Goal: Task Accomplishment & Management: Complete application form

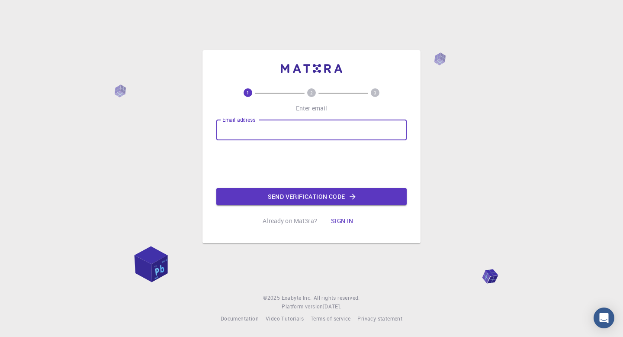
click at [313, 129] on input "Email address" at bounding box center [311, 129] width 190 height 21
type input "[EMAIL_ADDRESS][DOMAIN_NAME]"
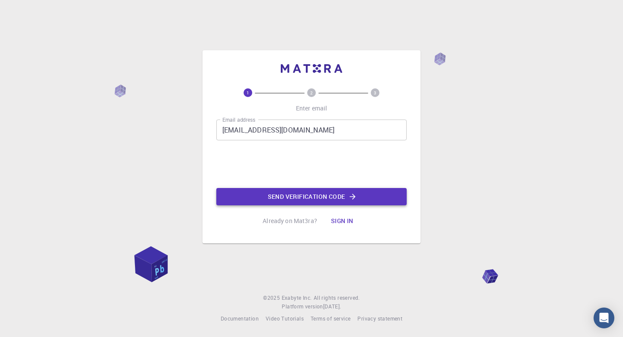
click at [313, 193] on button "Send verification code" at bounding box center [311, 196] width 190 height 17
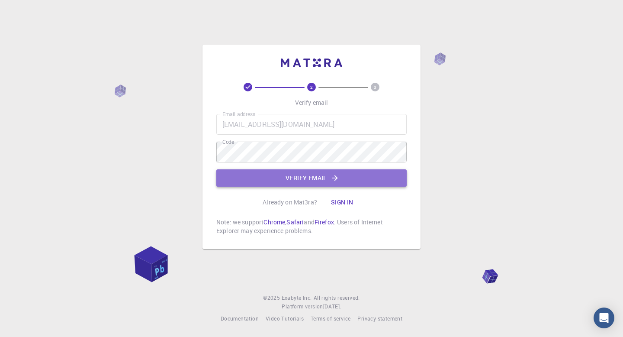
click at [224, 177] on button "Verify email" at bounding box center [311, 177] width 190 height 17
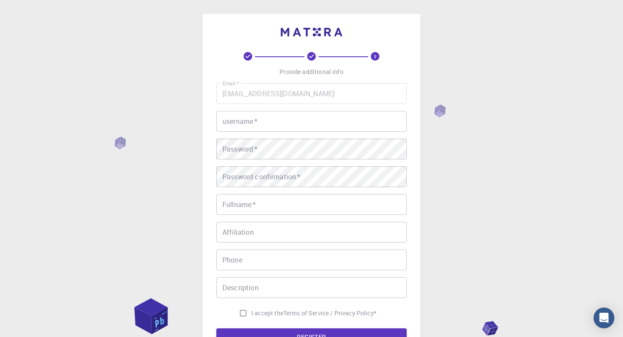
click at [246, 123] on input "username   *" at bounding box center [311, 121] width 190 height 21
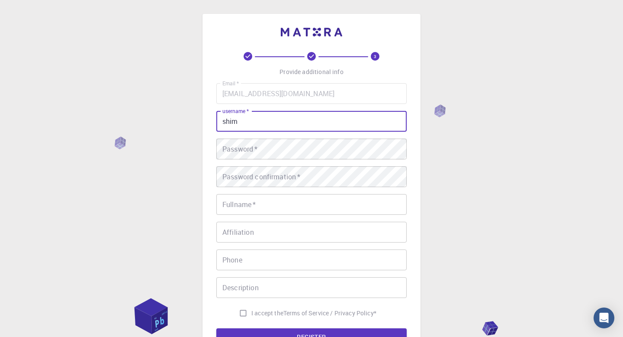
type input "shim"
click at [241, 124] on input "shim" at bounding box center [311, 121] width 190 height 21
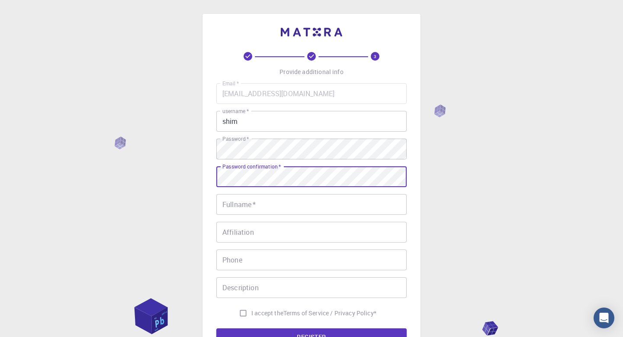
click at [235, 212] on input "Fullname   *" at bounding box center [311, 204] width 190 height 21
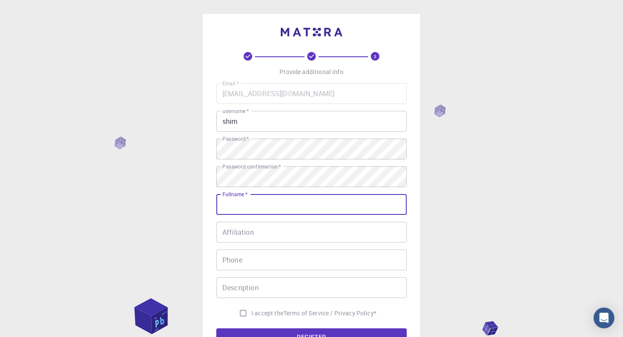
type input "[PERSON_NAME]"
type input "09630571010"
click at [267, 230] on input "Affiliation" at bounding box center [311, 231] width 190 height 21
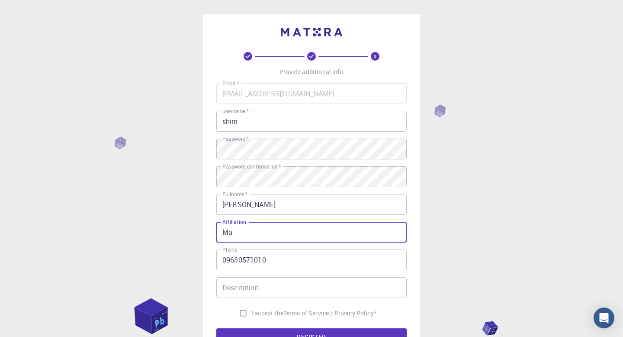
type input "M"
type input "MANIT BHOPAL"
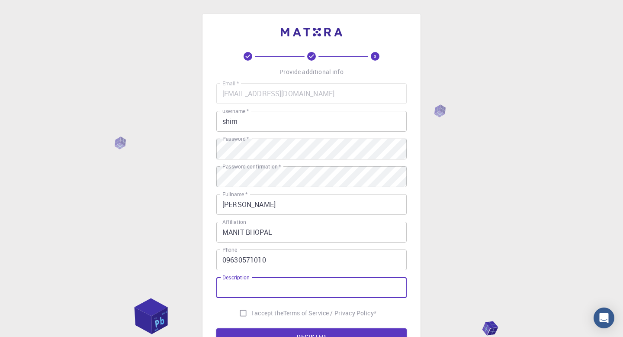
click at [252, 291] on input "Description" at bounding box center [311, 287] width 190 height 21
click at [241, 309] on input "I accept the Terms of Service / Privacy Policy *" at bounding box center [243, 313] width 16 height 16
checkbox input "true"
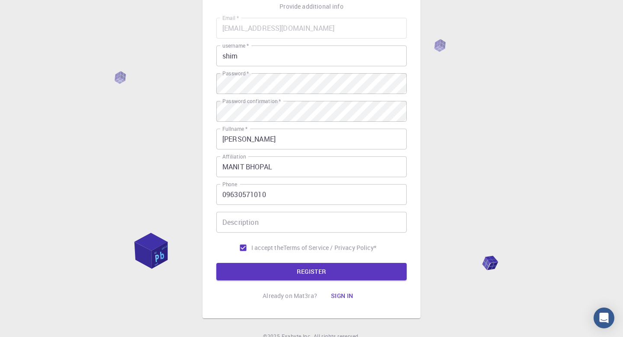
scroll to position [105, 0]
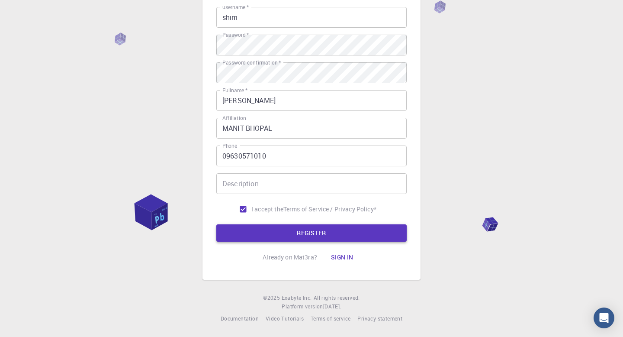
click at [291, 231] on button "REGISTER" at bounding box center [311, 232] width 190 height 17
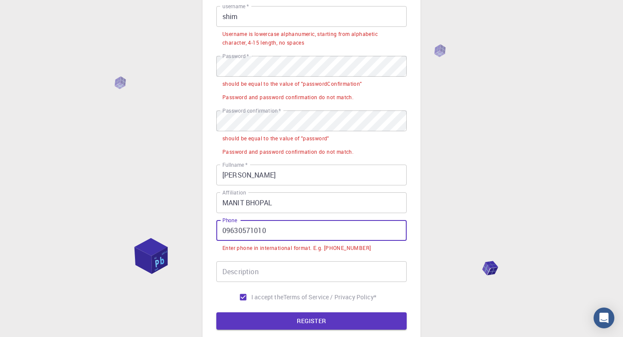
click at [267, 232] on input "09630571010" at bounding box center [311, 230] width 190 height 21
click at [226, 231] on input "09630571010" at bounding box center [311, 230] width 190 height 21
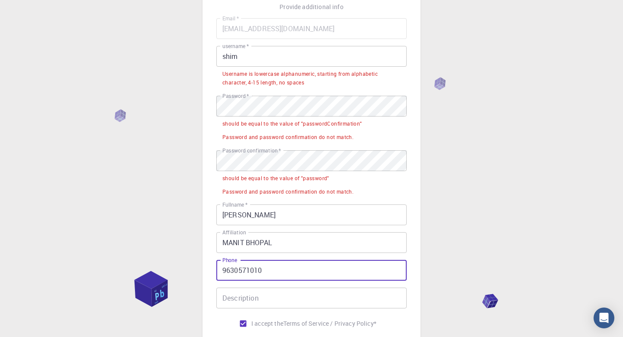
scroll to position [55, 0]
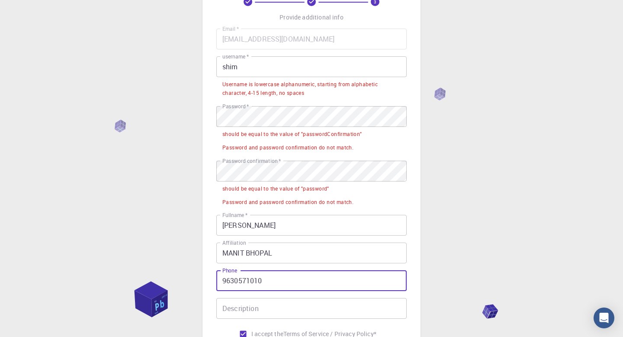
type input "9630571010"
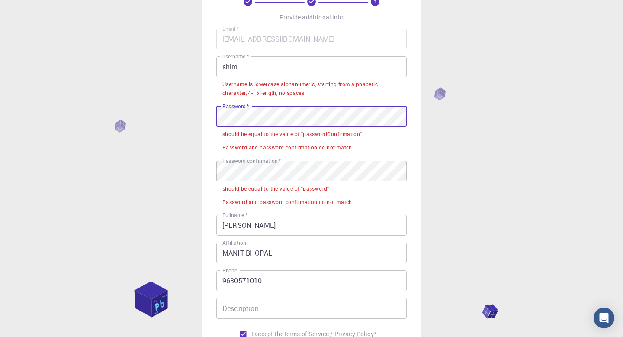
click at [286, 66] on input "shim" at bounding box center [311, 66] width 190 height 21
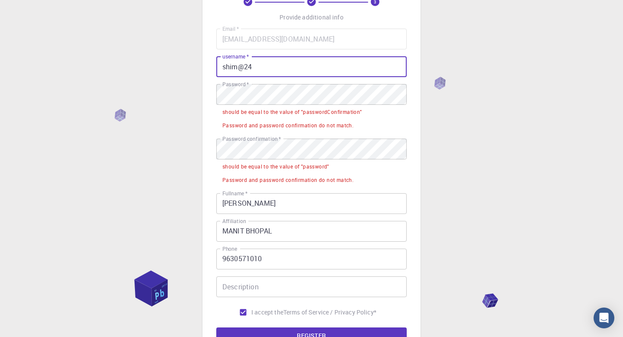
type input "shim@24"
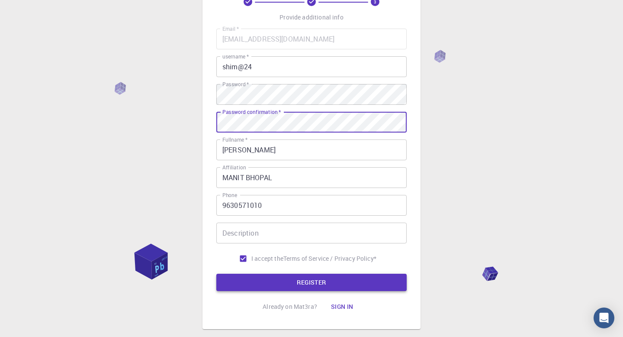
click at [263, 274] on button "REGISTER" at bounding box center [311, 281] width 190 height 17
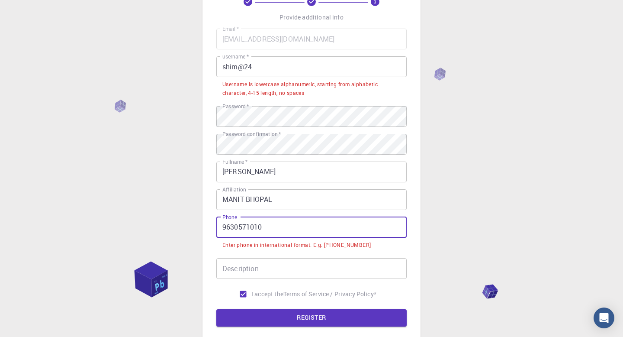
click at [221, 224] on input "9630571010" at bounding box center [311, 227] width 190 height 21
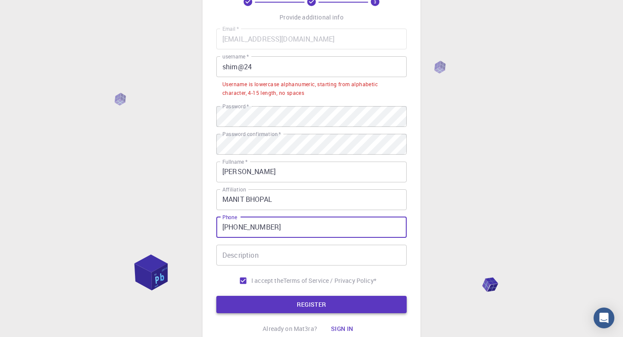
type input "[PHONE_NUMBER]"
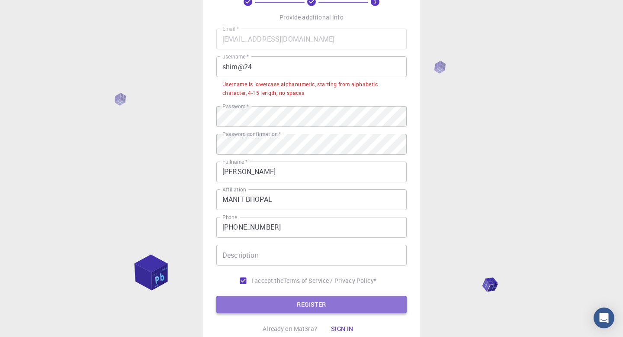
click at [266, 295] on button "REGISTER" at bounding box center [311, 303] width 190 height 17
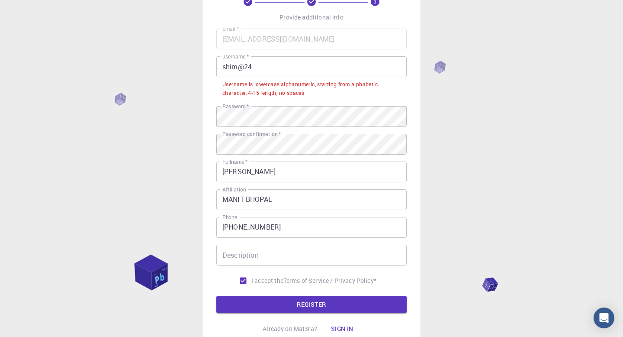
click at [227, 65] on input "shim@24" at bounding box center [311, 66] width 190 height 21
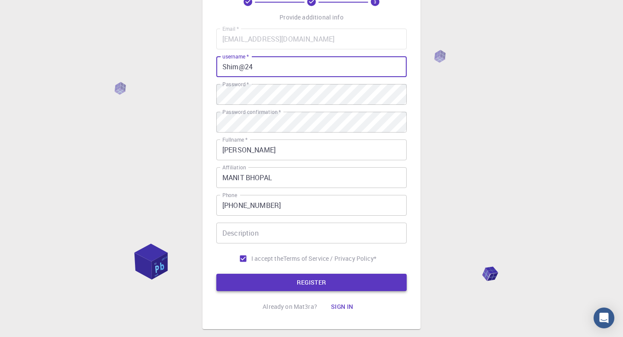
click at [315, 282] on button "REGISTER" at bounding box center [311, 281] width 190 height 17
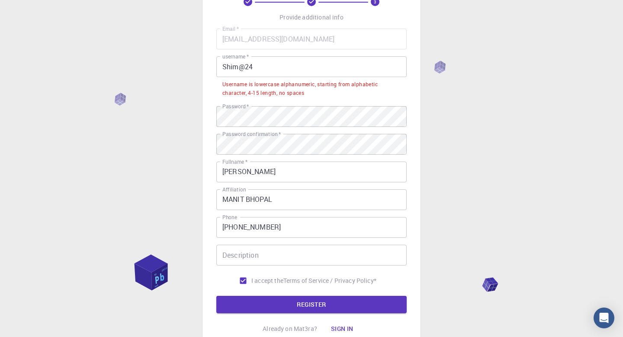
click at [276, 64] on input "Shim@24" at bounding box center [311, 66] width 190 height 21
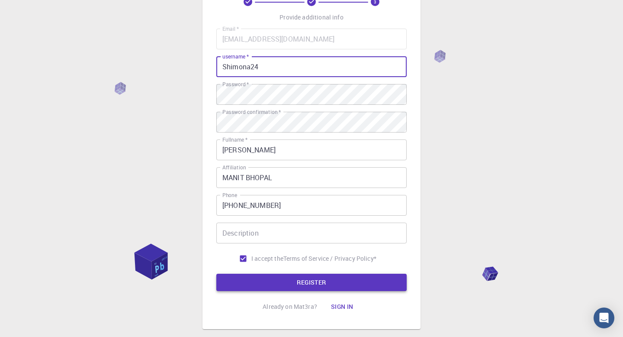
click at [322, 282] on button "REGISTER" at bounding box center [311, 281] width 190 height 17
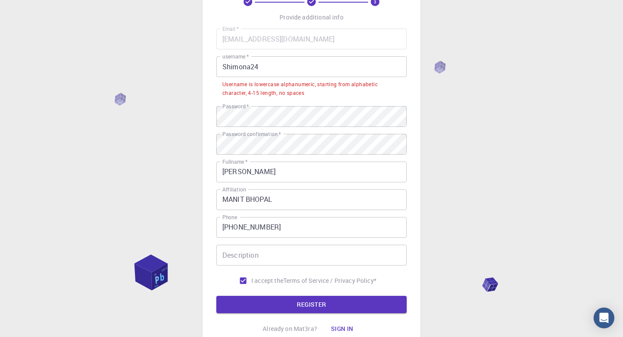
click at [292, 61] on input "Shimona24" at bounding box center [311, 66] width 190 height 21
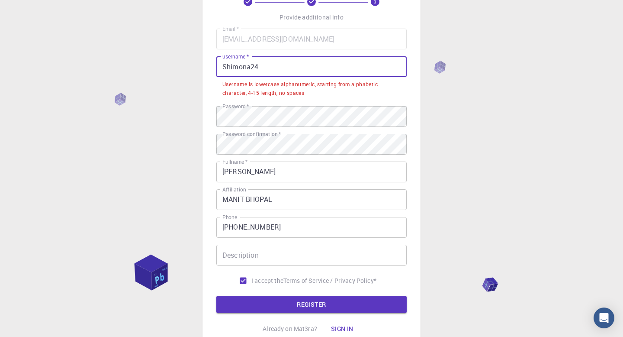
click at [225, 68] on input "Shimona24" at bounding box center [311, 66] width 190 height 21
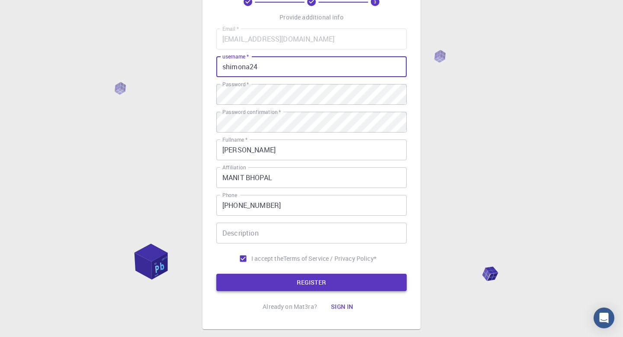
type input "shimona24"
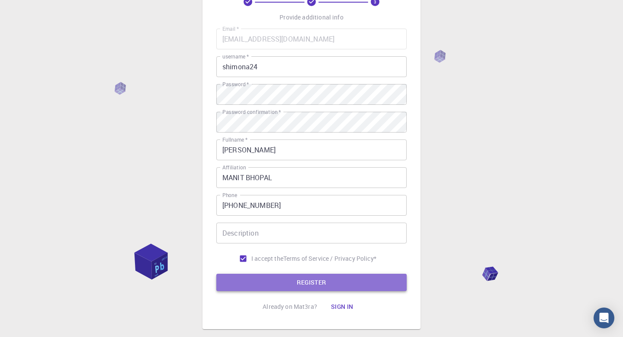
click at [244, 277] on button "REGISTER" at bounding box center [311, 281] width 190 height 17
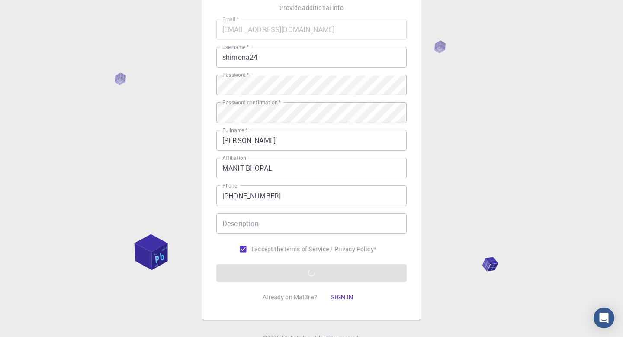
scroll to position [67, 0]
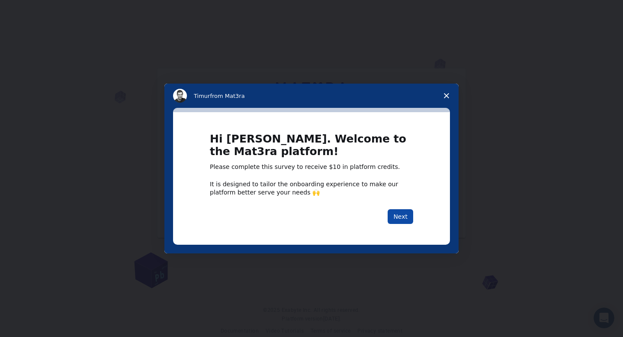
click at [395, 215] on button "Next" at bounding box center [401, 216] width 26 height 15
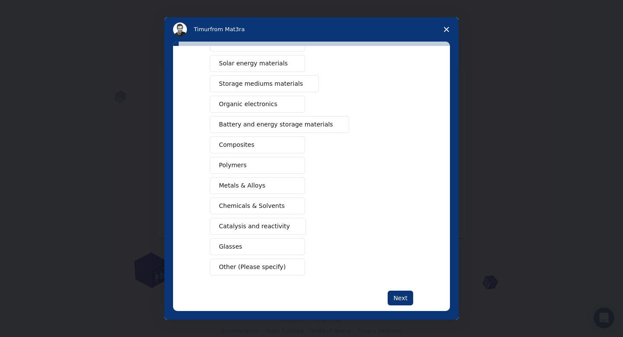
scroll to position [80, 0]
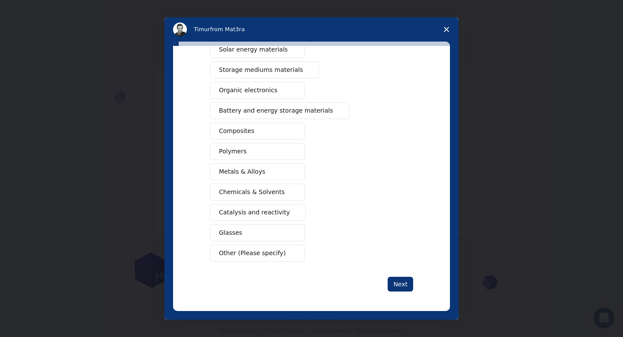
click at [254, 214] on span "Catalysis and reactivity" at bounding box center [254, 212] width 71 height 9
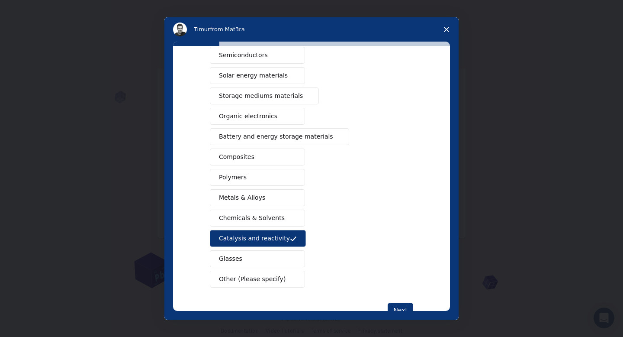
scroll to position [51, 0]
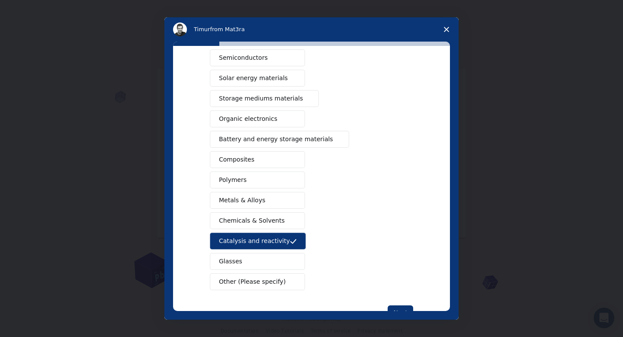
click at [267, 143] on span "Battery and energy storage materials" at bounding box center [276, 139] width 114 height 9
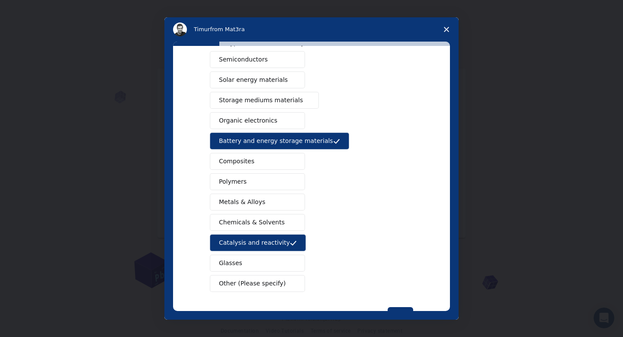
scroll to position [51, 0]
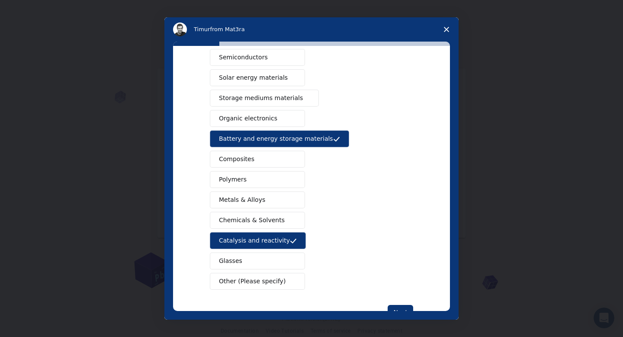
click at [255, 80] on span "Solar energy materials" at bounding box center [253, 77] width 69 height 9
click at [259, 51] on button "Semiconductors" at bounding box center [257, 57] width 95 height 17
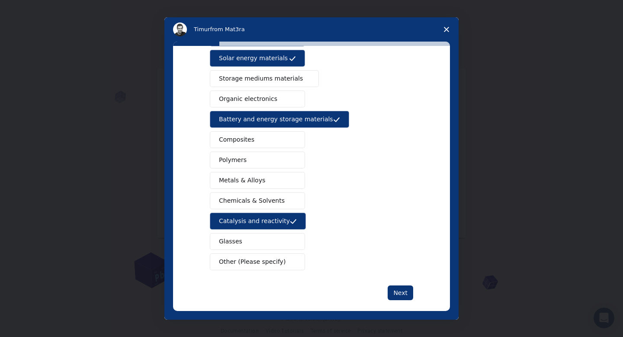
scroll to position [81, 0]
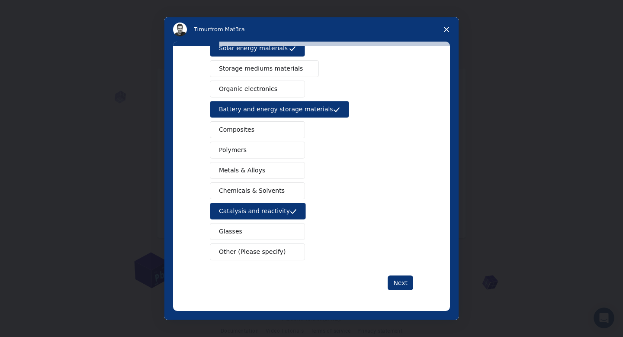
click at [283, 170] on button "Metals & Alloys" at bounding box center [257, 170] width 95 height 17
click at [393, 273] on div "What type(s) of materials are you interested in? Semiconductors Solar energy ma…" at bounding box center [311, 138] width 203 height 304
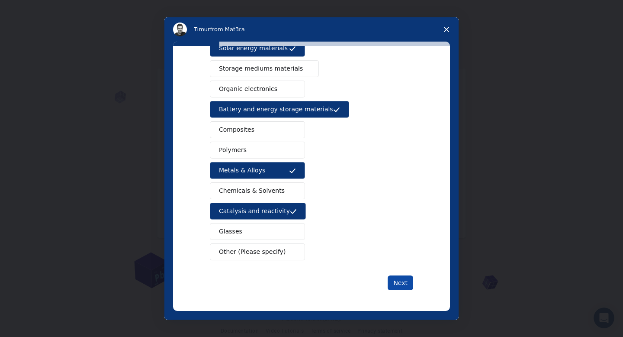
click at [395, 286] on button "Next" at bounding box center [401, 282] width 26 height 15
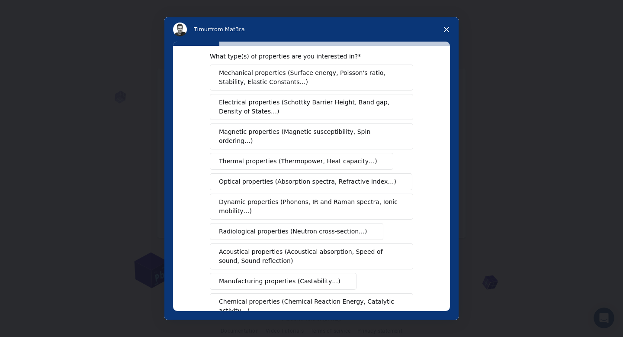
scroll to position [15, 0]
click at [275, 115] on button "Electrical properties (Schottky Barrier Height, Band gap, Density of States…)" at bounding box center [311, 106] width 203 height 26
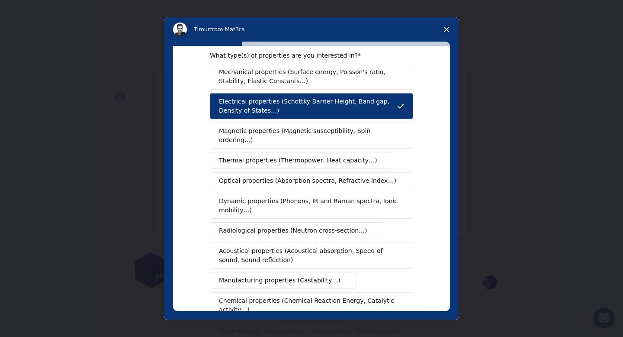
click at [321, 132] on span "Magnetic properties (Magnetic susceptibility, Spin ordering…)" at bounding box center [308, 135] width 179 height 18
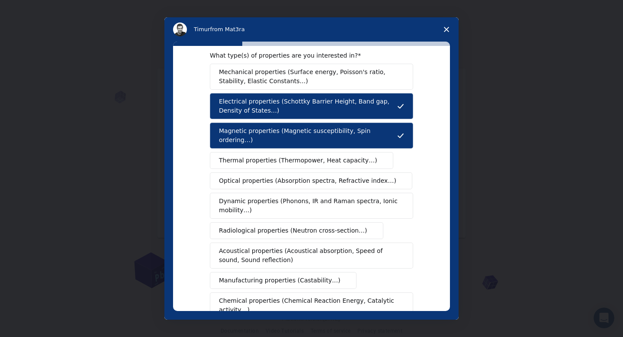
click at [304, 156] on span "Thermal properties (Thermopower, Heat capacity…)" at bounding box center [298, 160] width 158 height 9
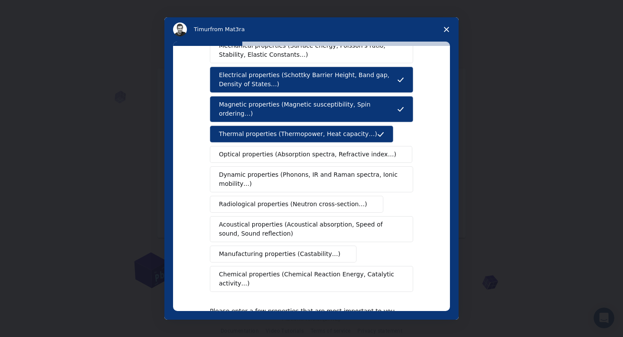
scroll to position [42, 0]
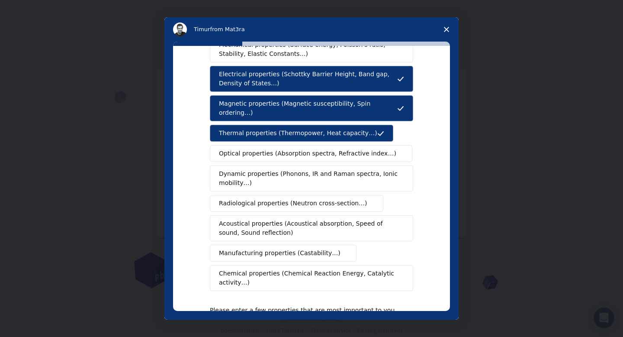
click at [283, 173] on span "Dynamic properties (Phonons, IR and Raman spectra, Ionic mobility…)" at bounding box center [309, 178] width 180 height 18
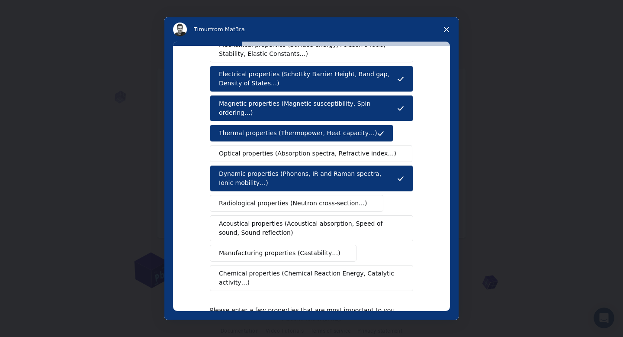
click at [282, 273] on span "Chemical properties (Chemical Reaction Energy, Catalytic activity…)" at bounding box center [308, 278] width 179 height 18
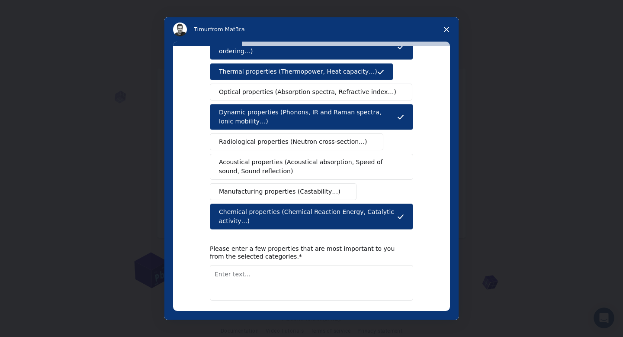
scroll to position [135, 0]
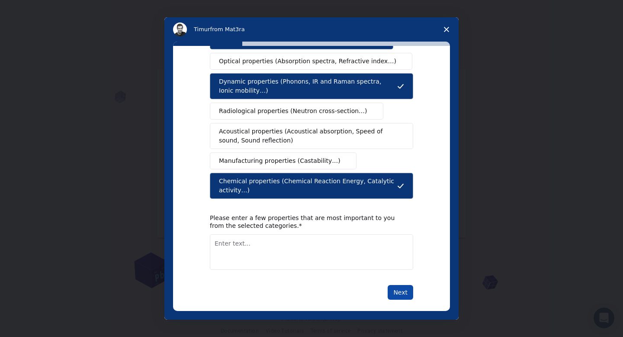
click at [392, 285] on button "Next" at bounding box center [401, 292] width 26 height 15
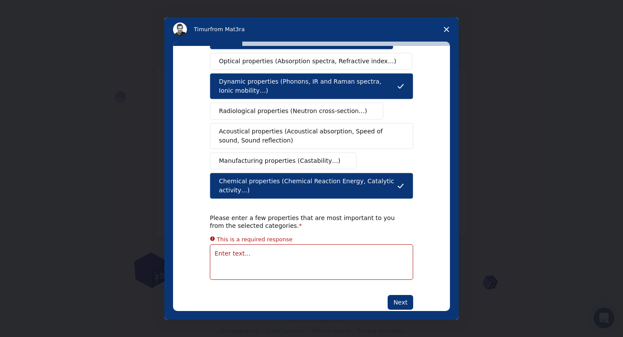
click at [308, 250] on textarea "Enter text..." at bounding box center [311, 261] width 203 height 35
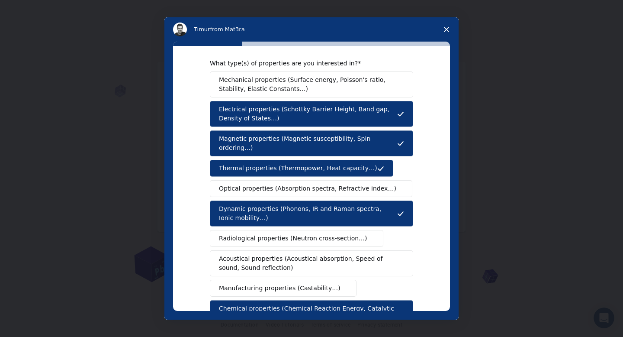
scroll to position [10, 0]
click at [334, 78] on span "Mechanical properties (Surface energy, Poisson's ratio, Stability, Elastic Cons…" at bounding box center [309, 84] width 180 height 18
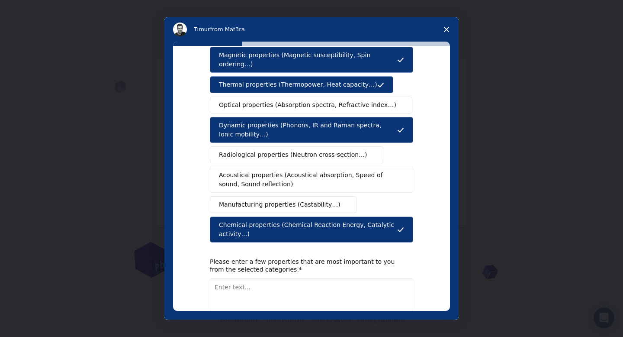
scroll to position [93, 0]
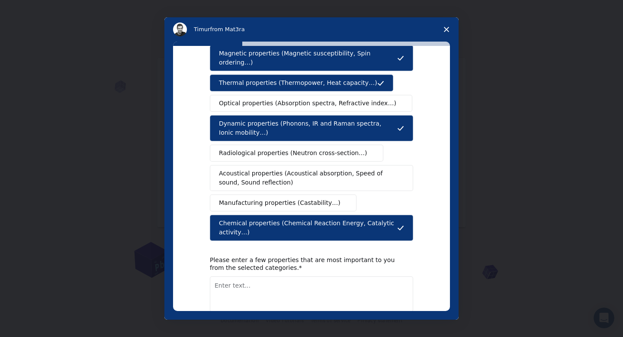
click at [251, 276] on textarea "Enter text..." at bounding box center [311, 293] width 203 height 35
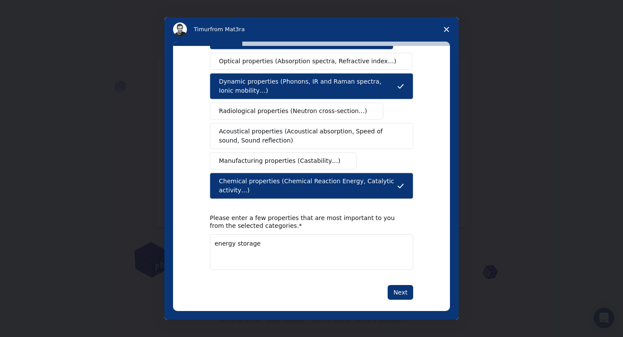
type textarea "energy storage"
click at [386, 285] on div "Next" at bounding box center [311, 292] width 203 height 15
click at [394, 285] on button "Next" at bounding box center [401, 292] width 26 height 15
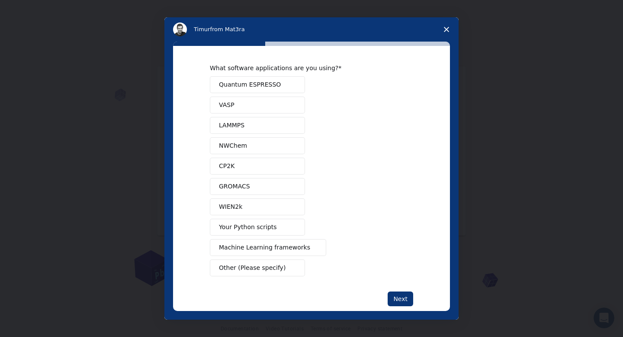
scroll to position [0, 0]
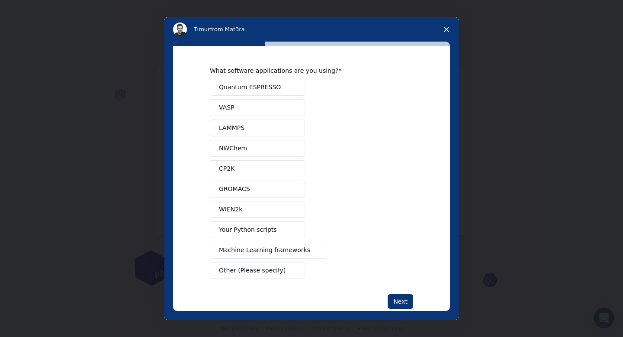
click at [283, 85] on button "Quantum ESPRESSO" at bounding box center [257, 87] width 95 height 17
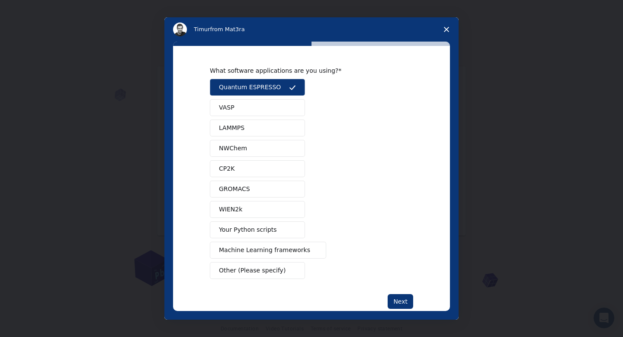
click at [238, 105] on button "VASP" at bounding box center [257, 107] width 95 height 17
click at [246, 228] on span "Your Python scripts" at bounding box center [248, 229] width 58 height 9
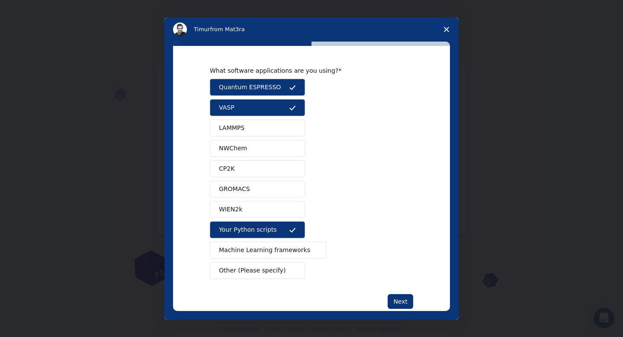
click at [243, 244] on button "Machine Learning frameworks" at bounding box center [268, 249] width 116 height 17
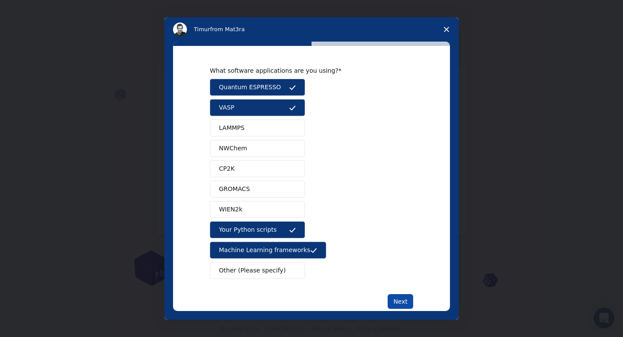
click at [402, 298] on button "Next" at bounding box center [401, 301] width 26 height 15
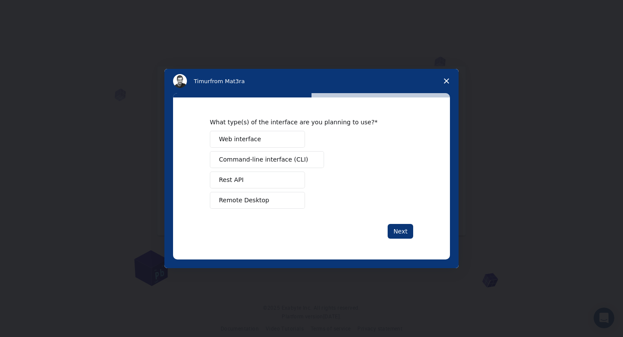
click at [246, 201] on span "Remote Desktop" at bounding box center [244, 200] width 50 height 9
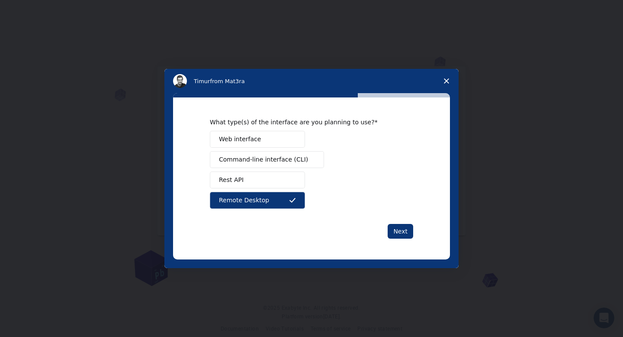
click at [246, 184] on button "Rest API" at bounding box center [257, 179] width 95 height 17
click at [250, 171] on button "Rest API" at bounding box center [257, 179] width 95 height 17
click at [250, 167] on button "Command-line interface (CLI)" at bounding box center [267, 159] width 114 height 17
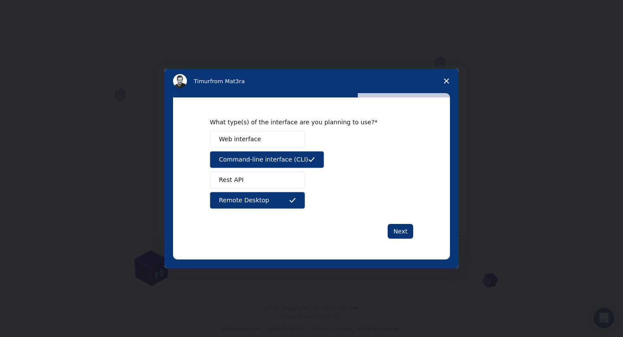
click at [250, 136] on span "Web interface" at bounding box center [240, 139] width 42 height 9
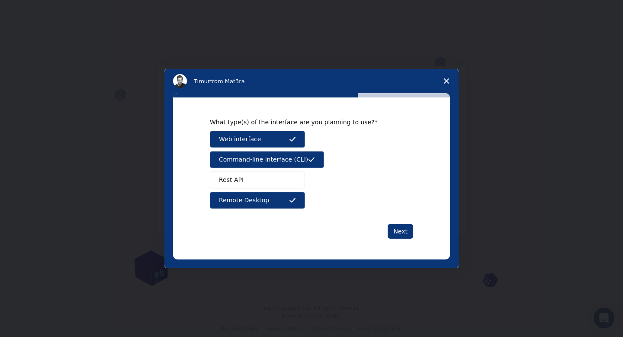
click at [245, 176] on button "Rest API" at bounding box center [257, 179] width 95 height 17
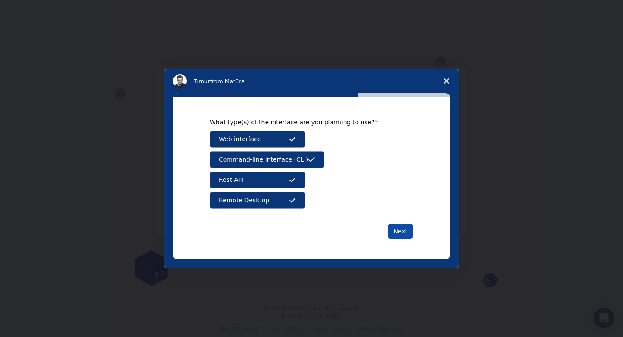
click at [401, 228] on button "Next" at bounding box center [401, 231] width 26 height 15
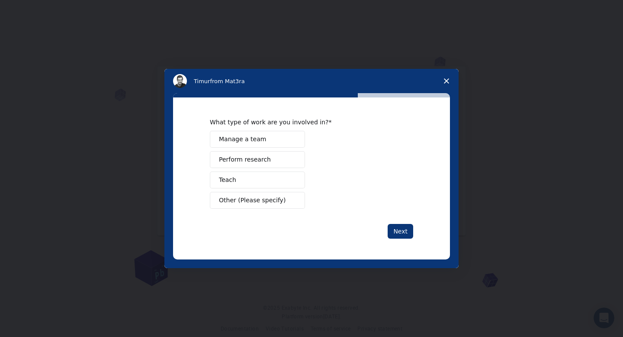
click at [254, 155] on span "Perform research" at bounding box center [245, 159] width 52 height 9
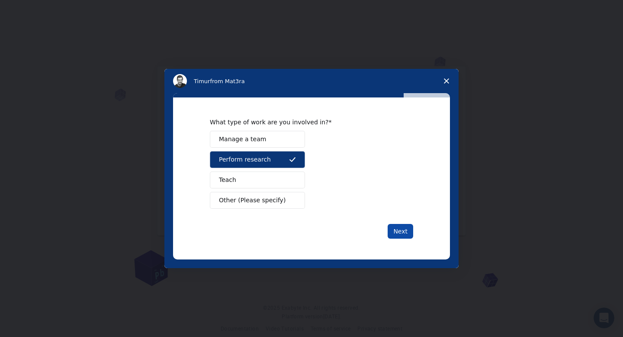
click at [396, 224] on button "Next" at bounding box center [401, 231] width 26 height 15
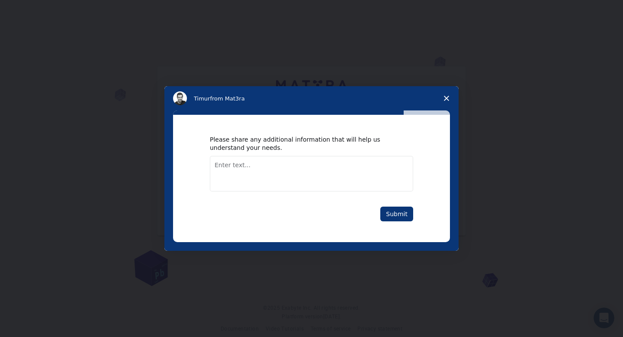
click at [398, 204] on div "Please share any additional information that will help us understand your needs…" at bounding box center [311, 177] width 203 height 85
click at [398, 208] on button "Submit" at bounding box center [396, 213] width 33 height 15
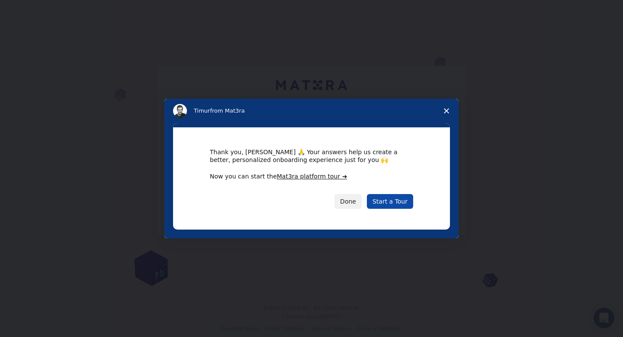
click at [397, 198] on link "Start a Tour" at bounding box center [390, 201] width 46 height 15
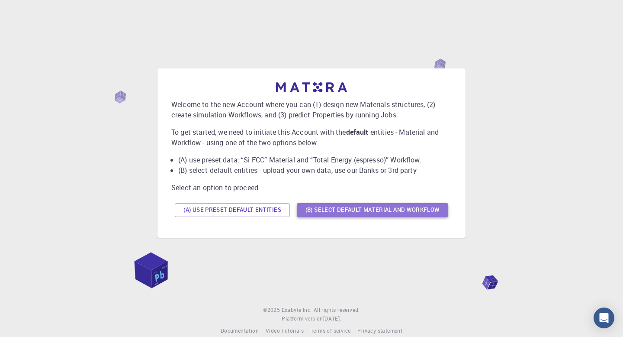
click at [399, 206] on button "(B) Select default material and workflow" at bounding box center [372, 210] width 151 height 14
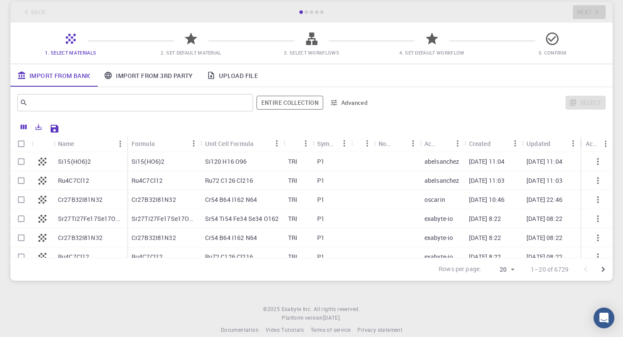
scroll to position [58, 0]
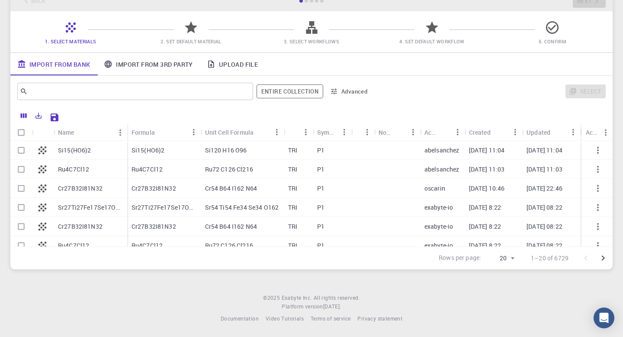
click at [148, 172] on div "Ru4C7Cl12" at bounding box center [164, 169] width 74 height 19
checkbox input "true"
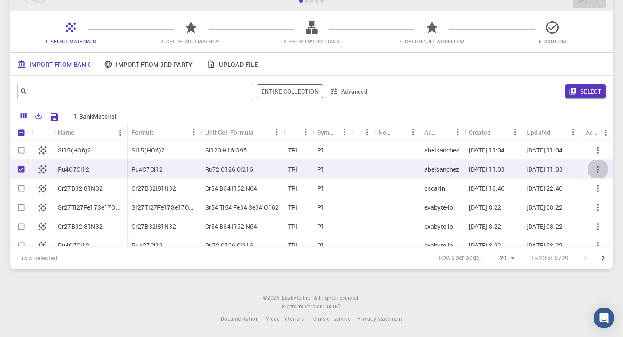
click at [598, 166] on icon "button" at bounding box center [598, 169] width 2 height 7
click at [598, 170] on icon "button" at bounding box center [598, 169] width 2 height 7
click at [17, 162] on input "Unselect row" at bounding box center [21, 169] width 16 height 16
checkbox input "false"
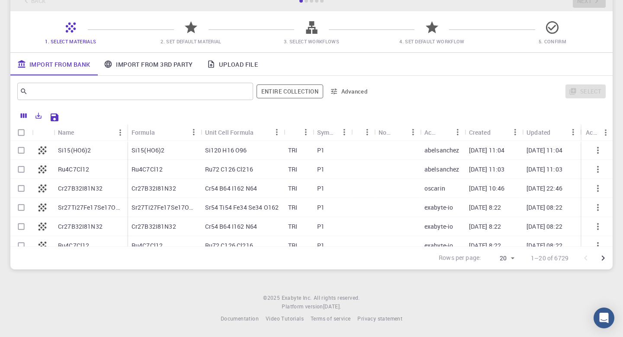
click at [41, 166] on icon at bounding box center [42, 169] width 12 height 12
checkbox input "true"
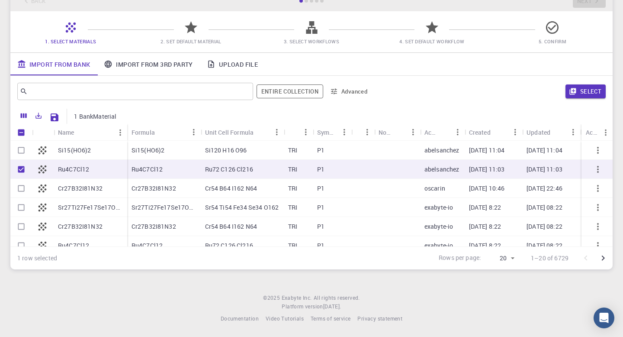
click at [41, 166] on icon at bounding box center [42, 169] width 12 height 12
checkbox input "false"
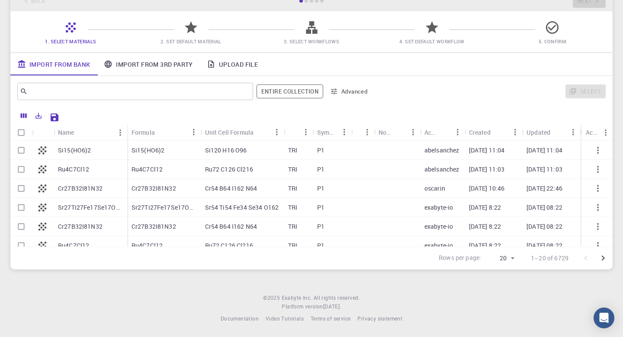
click at [67, 166] on p "Ru4C7Cl12" at bounding box center [73, 169] width 31 height 9
checkbox input "true"
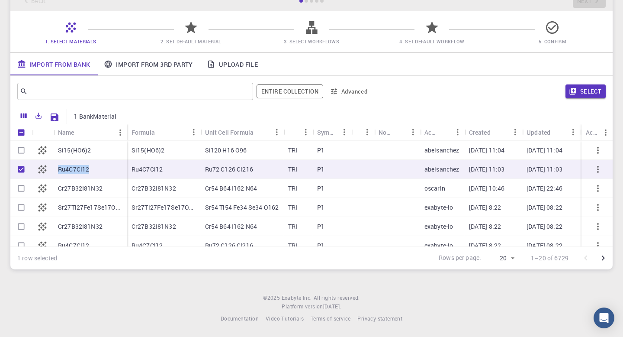
click at [67, 166] on p "Ru4C7Cl12" at bounding box center [73, 169] width 31 height 9
checkbox input "false"
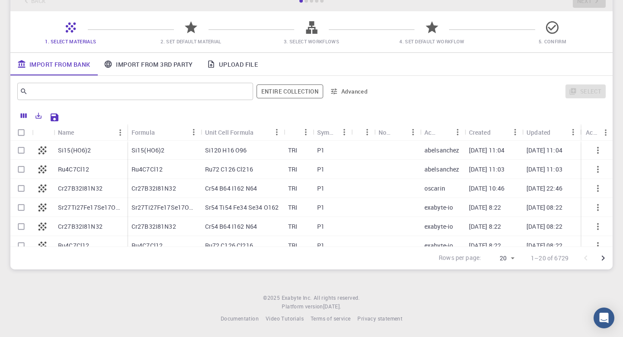
click at [144, 165] on p "Ru4C7Cl12" at bounding box center [147, 169] width 31 height 9
checkbox input "true"
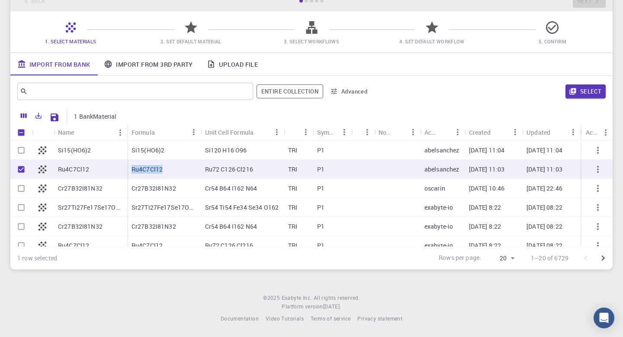
click at [144, 165] on p "Ru4C7Cl12" at bounding box center [147, 169] width 31 height 9
checkbox input "false"
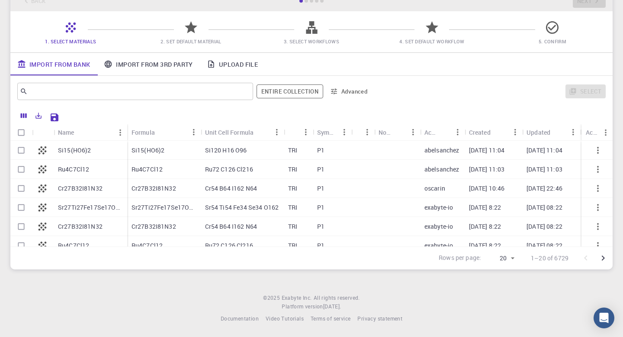
click at [206, 157] on div "Si120 H16 O96" at bounding box center [242, 150] width 83 height 19
checkbox input "true"
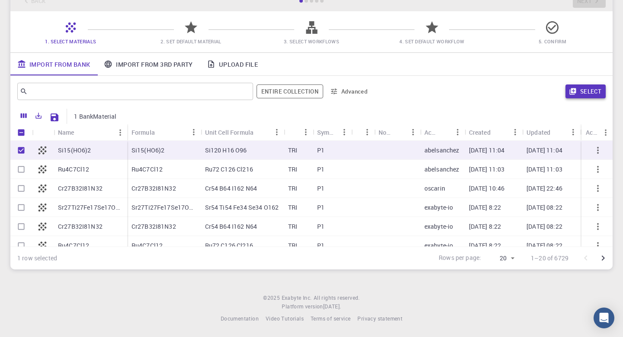
click at [595, 84] on button "Select" at bounding box center [585, 91] width 40 height 14
click at [27, 164] on input "Select row" at bounding box center [21, 169] width 16 height 16
checkbox input "true"
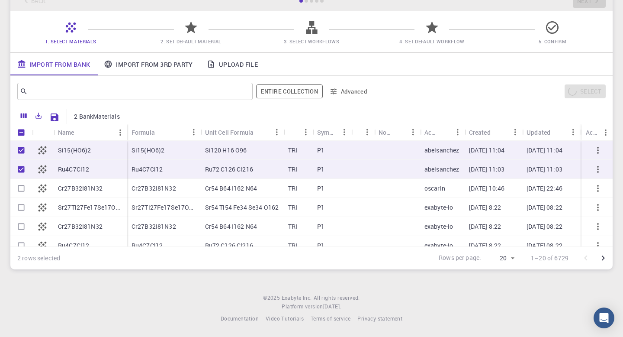
click at [22, 191] on input "Select row" at bounding box center [21, 188] width 16 height 16
checkbox input "true"
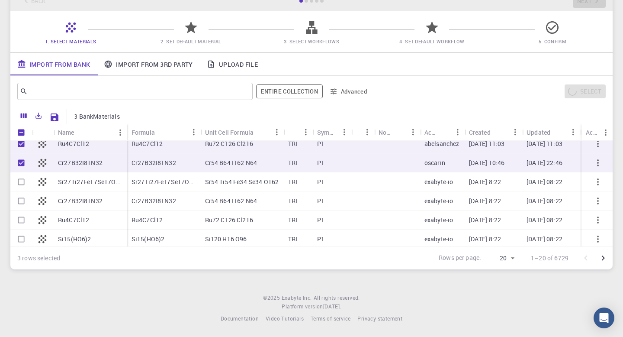
scroll to position [26, 0]
click at [19, 215] on input "Select row" at bounding box center [21, 219] width 16 height 16
checkbox input "true"
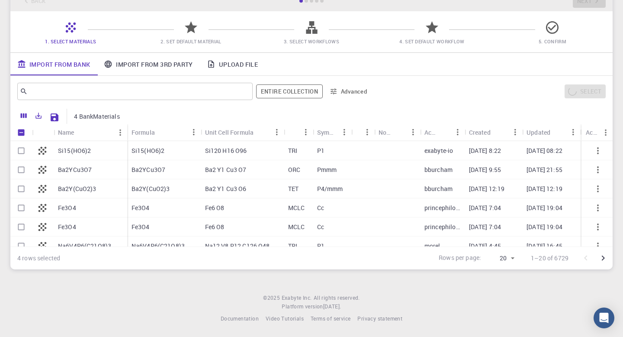
scroll to position [113, 0]
click at [7, 208] on div "Initial Account Setup for Shimona Diwakar Select Materials, Workflows and assig…" at bounding box center [311, 112] width 623 height 336
click at [10, 208] on div "Initial Account Setup for Shimona Diwakar Select Materials, Workflows and assig…" at bounding box center [311, 112] width 623 height 336
click at [16, 205] on input "Select row" at bounding box center [21, 208] width 16 height 16
checkbox input "true"
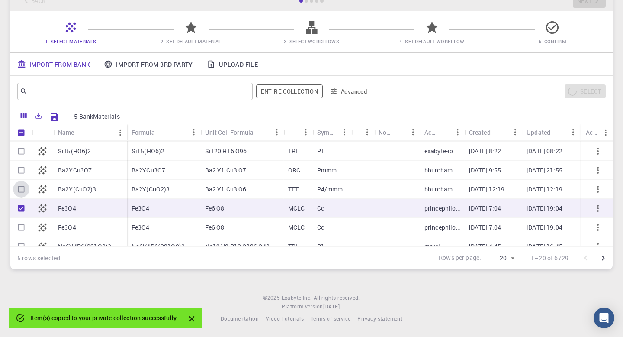
click at [16, 190] on input "Select row" at bounding box center [21, 189] width 16 height 16
checkbox input "true"
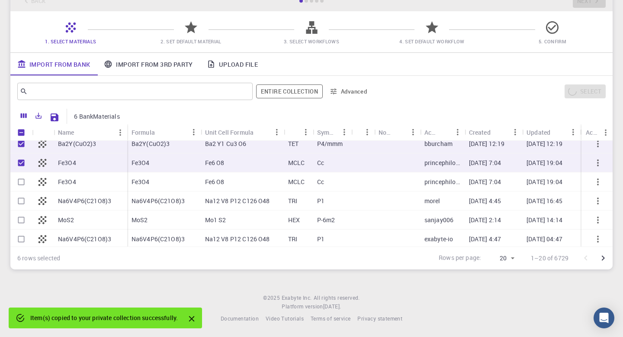
scroll to position [200, 0]
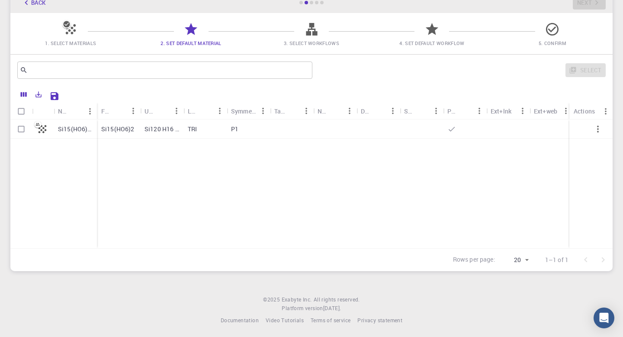
scroll to position [43, 0]
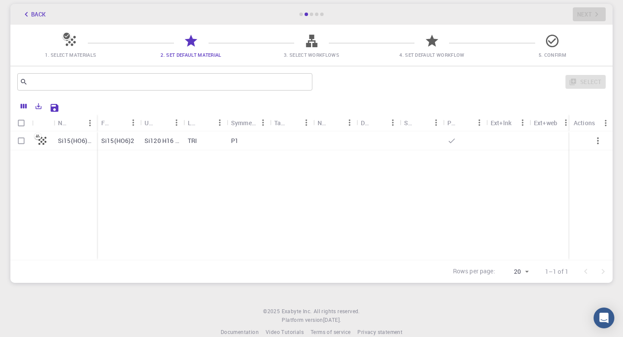
click at [67, 48] on icon at bounding box center [70, 40] width 15 height 15
click at [24, 12] on icon "button" at bounding box center [27, 15] width 10 height 10
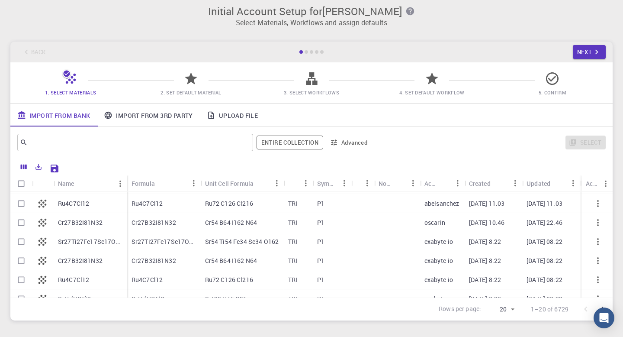
scroll to position [13, 0]
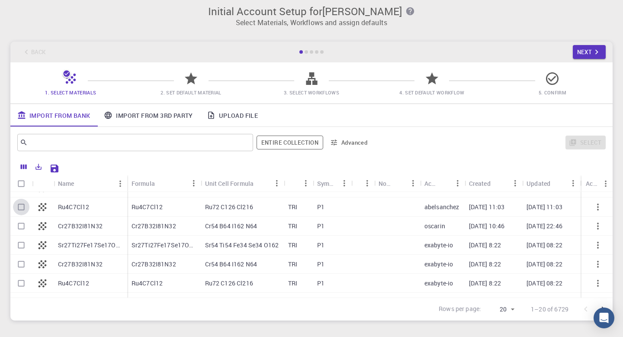
click at [23, 208] on input "Select row" at bounding box center [21, 207] width 16 height 16
checkbox input "true"
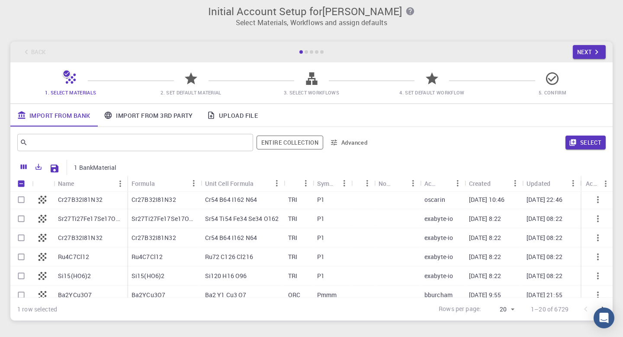
scroll to position [45, 0]
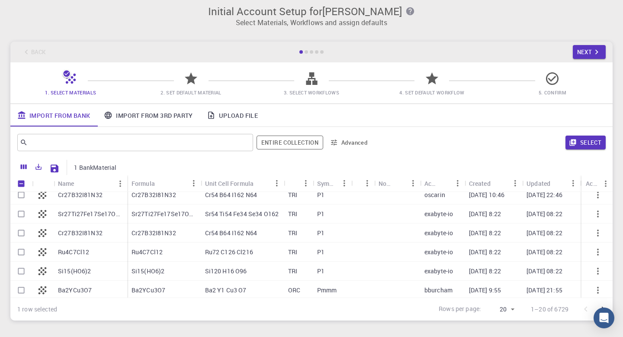
click at [26, 246] on input "Select row" at bounding box center [21, 252] width 16 height 16
checkbox input "true"
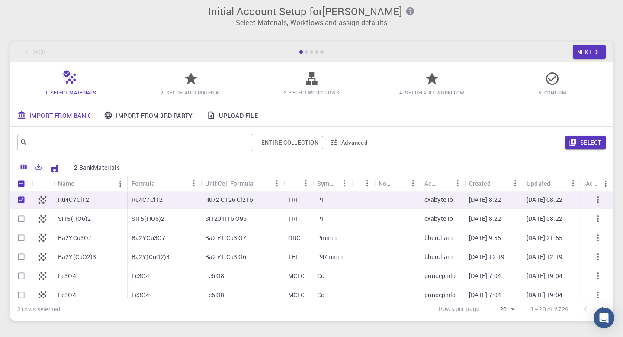
scroll to position [95, 0]
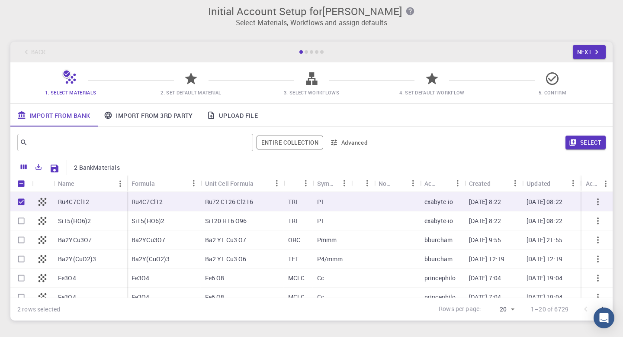
click at [19, 221] on input "Select row" at bounding box center [21, 220] width 16 height 16
checkbox input "true"
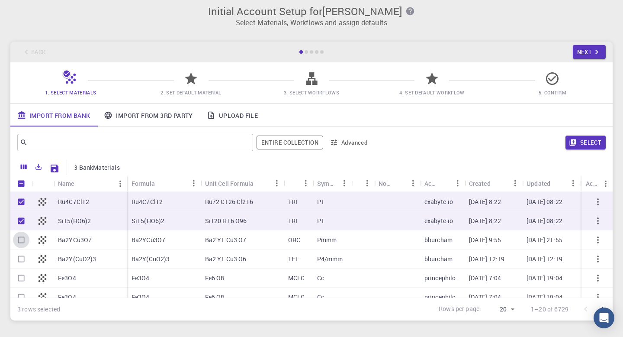
click at [20, 241] on input "Select row" at bounding box center [21, 239] width 16 height 16
checkbox input "true"
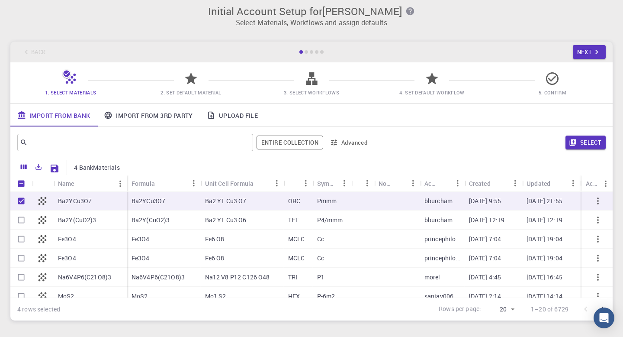
scroll to position [147, 0]
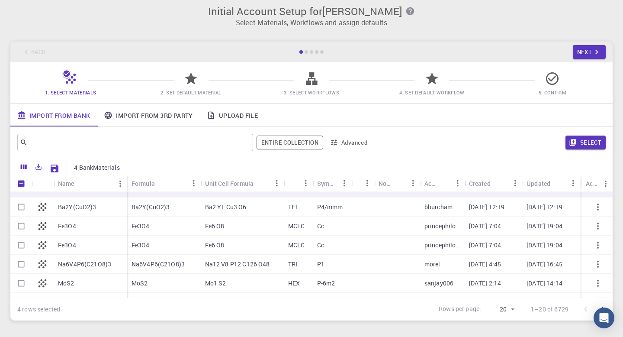
click at [19, 225] on input "Select row" at bounding box center [21, 226] width 16 height 16
checkbox input "true"
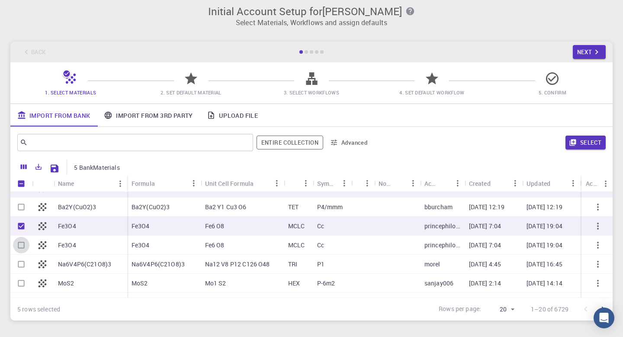
click at [22, 241] on input "Select row" at bounding box center [21, 245] width 16 height 16
checkbox input "true"
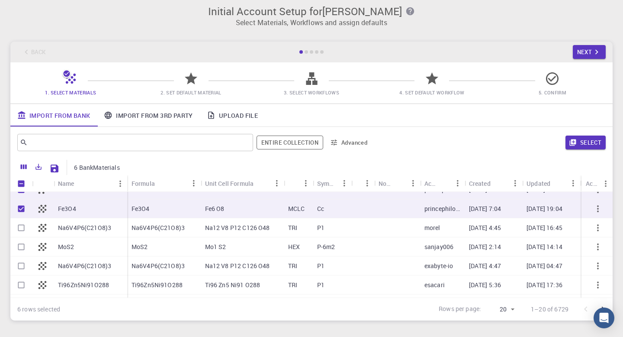
scroll to position [184, 0]
click at [23, 247] on input "Select row" at bounding box center [21, 246] width 16 height 16
checkbox input "true"
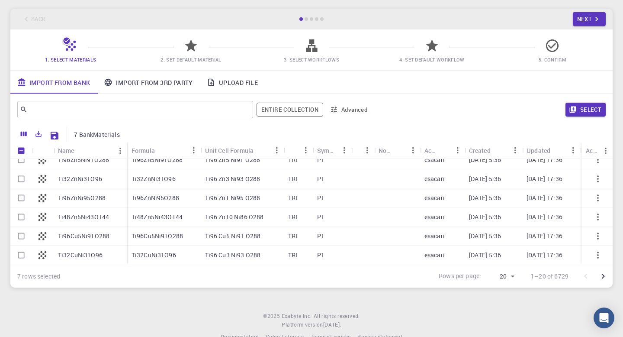
scroll to position [58, 0]
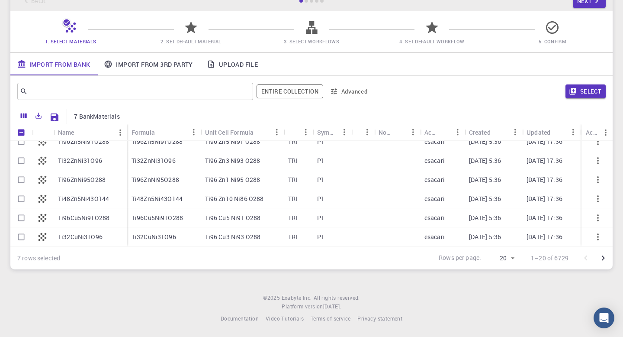
click at [24, 167] on div at bounding box center [21, 160] width 22 height 19
click at [22, 163] on input "Select row" at bounding box center [21, 160] width 16 height 16
checkbox input "true"
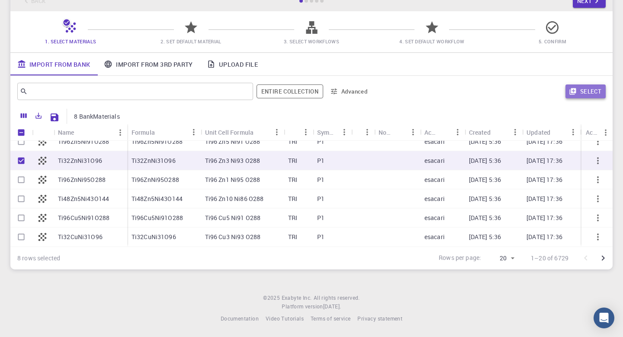
click at [584, 87] on button "Select" at bounding box center [585, 91] width 40 height 14
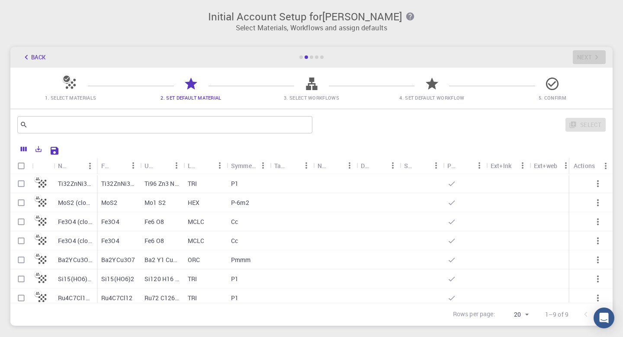
scroll to position [0, 0]
click at [449, 184] on icon at bounding box center [451, 183] width 9 height 9
checkbox input "true"
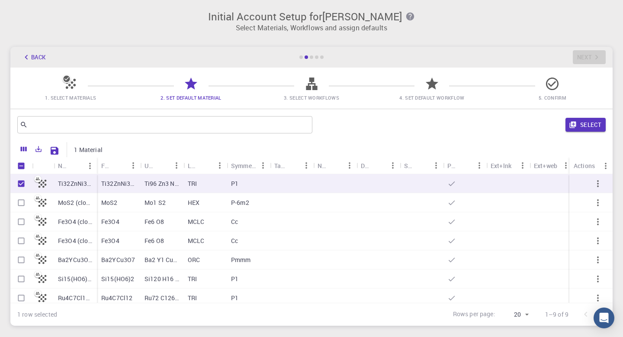
click at [454, 186] on icon at bounding box center [451, 183] width 9 height 9
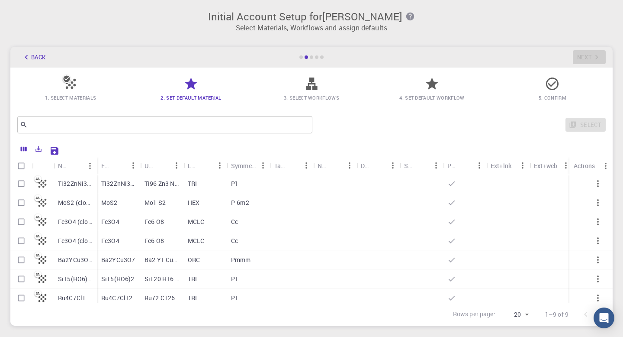
checkbox input "false"
click at [67, 186] on p "Ti32ZnNi31O96 (clone)" at bounding box center [75, 183] width 35 height 9
checkbox input "true"
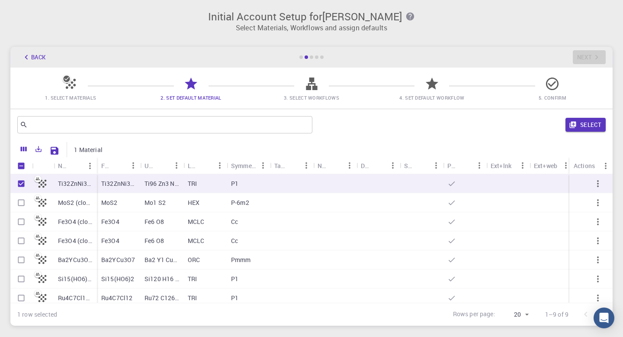
click at [51, 180] on div at bounding box center [43, 183] width 22 height 19
checkbox input "false"
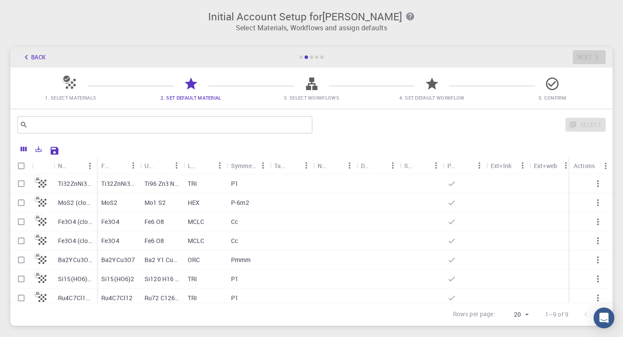
click at [39, 238] on icon at bounding box center [37, 235] width 7 height 7
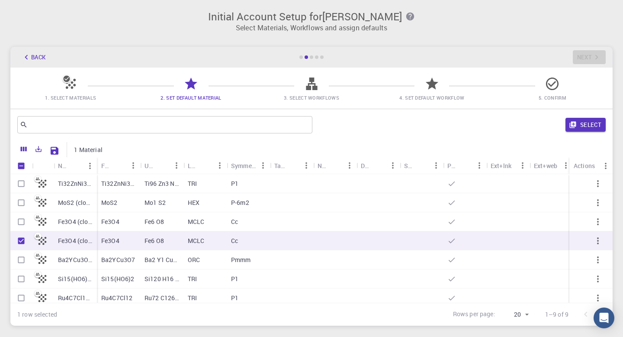
checkbox input "true"
click at [39, 238] on icon at bounding box center [37, 235] width 7 height 7
checkbox input "false"
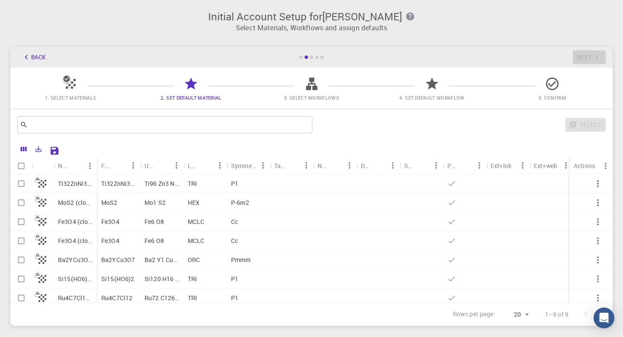
click at [303, 87] on span "3. Select Workflows" at bounding box center [311, 91] width 113 height 20
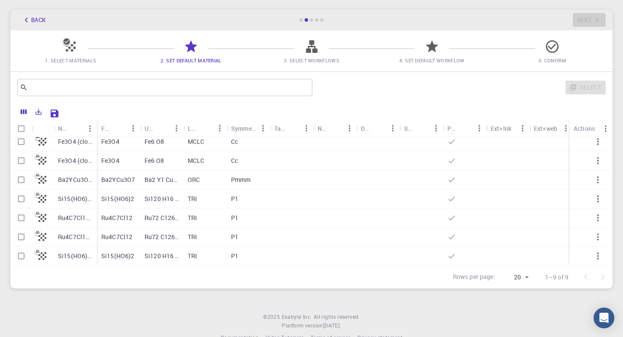
scroll to position [58, 0]
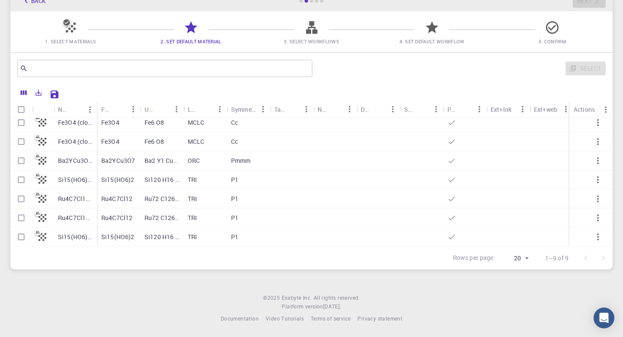
click at [524, 257] on body "Initial Account Setup for Shimona Diwakar Select Materials, Workflows and assig…" at bounding box center [311, 140] width 623 height 393
click at [524, 257] on li "10" at bounding box center [515, 256] width 32 height 16
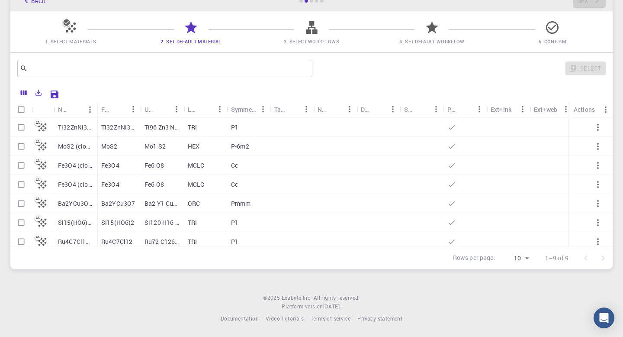
click at [524, 257] on body "Initial Account Setup for Shimona Diwakar Select Materials, Workflows and assig…" at bounding box center [311, 140] width 623 height 393
click at [515, 271] on li "20" at bounding box center [515, 272] width 32 height 16
type input "20"
click at [600, 122] on icon "button" at bounding box center [598, 127] width 10 height 10
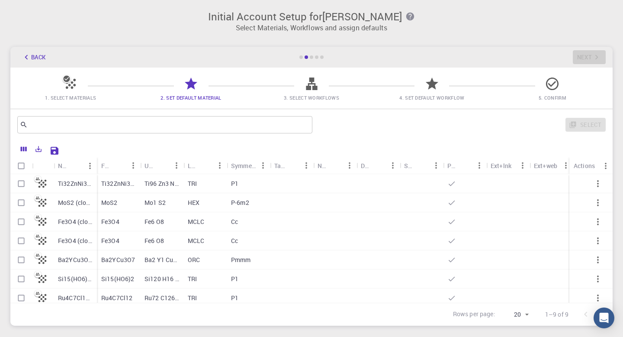
click at [427, 82] on icon at bounding box center [432, 83] width 13 height 12
click at [316, 86] on icon at bounding box center [311, 83] width 11 height 13
click at [21, 181] on input "Select row" at bounding box center [21, 183] width 16 height 16
checkbox input "true"
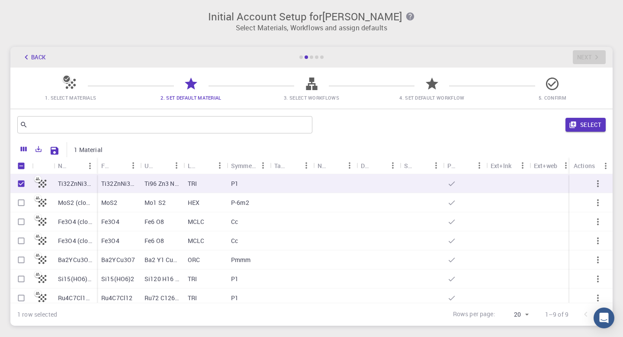
click at [21, 198] on input "Select row" at bounding box center [21, 202] width 16 height 16
checkbox input "true"
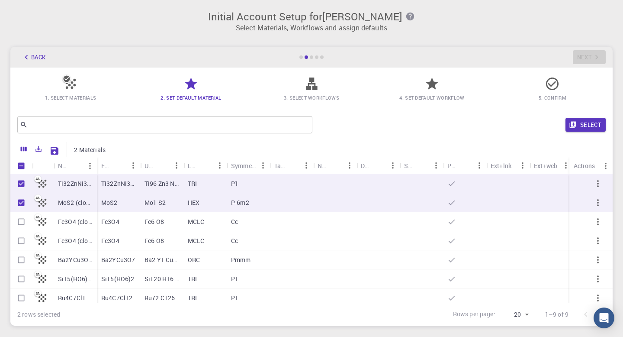
click at [19, 221] on input "Select row" at bounding box center [21, 221] width 16 height 16
checkbox input "true"
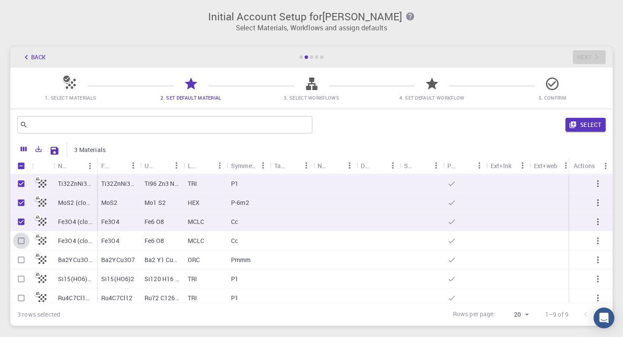
click at [18, 244] on input "Select row" at bounding box center [21, 240] width 16 height 16
checkbox input "true"
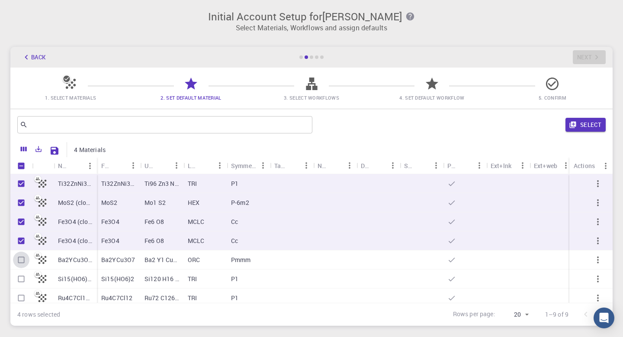
click at [19, 267] on input "Select row" at bounding box center [21, 259] width 16 height 16
checkbox input "true"
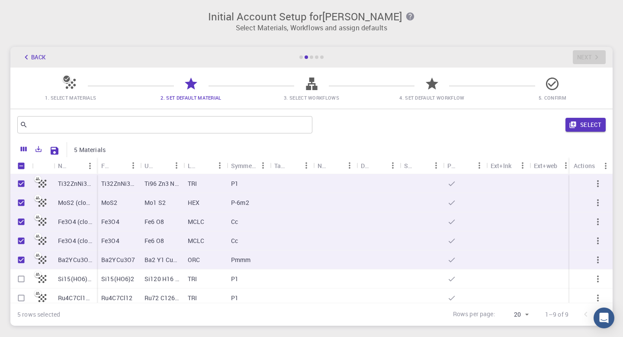
click at [21, 280] on input "Select row" at bounding box center [21, 278] width 16 height 16
checkbox input "true"
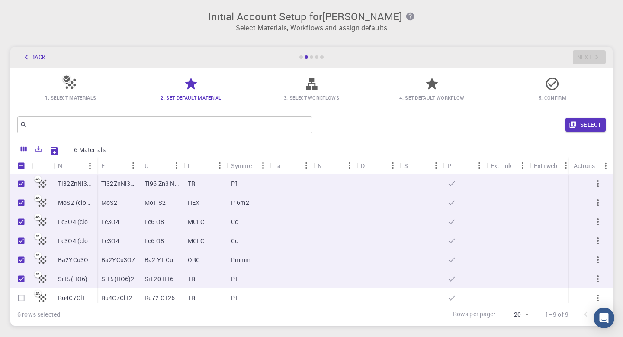
click at [24, 306] on div "6 rows selected Rows per page: 20 20 1–9 of 9" at bounding box center [311, 313] width 602 height 23
click at [24, 298] on input "Select row" at bounding box center [21, 297] width 16 height 16
checkbox input "true"
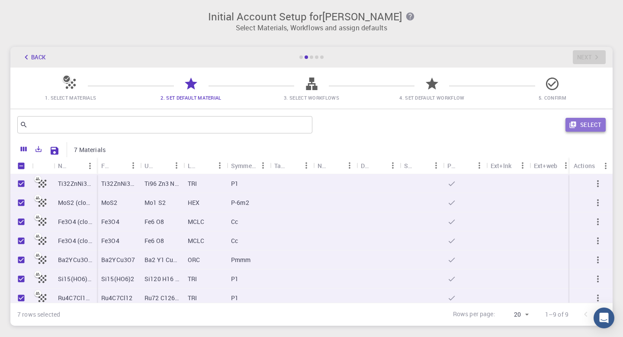
click at [593, 123] on button "Select" at bounding box center [585, 125] width 40 height 14
checkbox input "false"
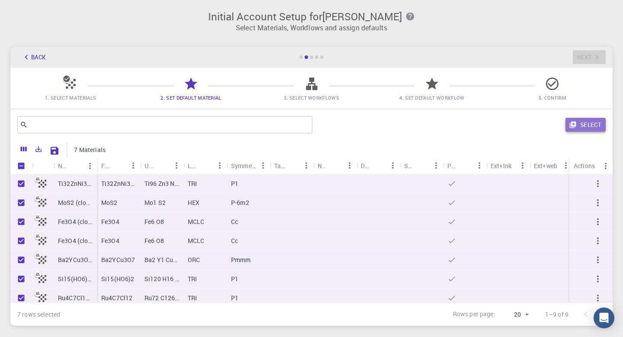
checkbox input "false"
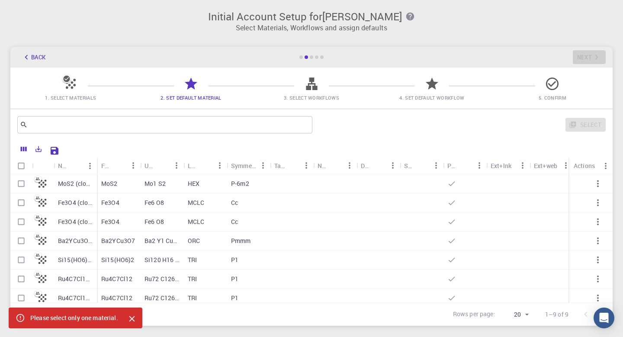
scroll to position [43, 0]
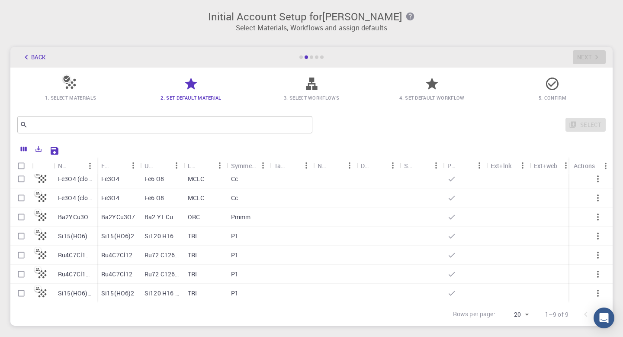
click at [17, 256] on input "Select row" at bounding box center [21, 255] width 16 height 16
checkbox input "true"
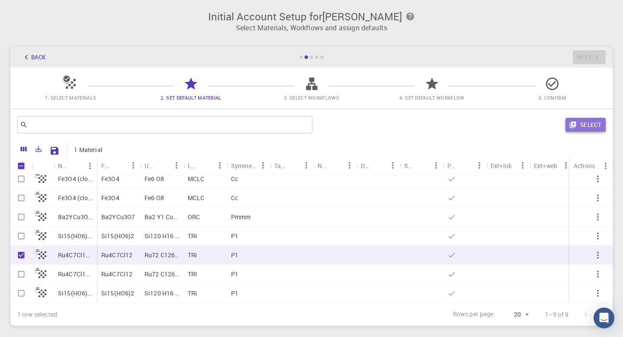
click at [574, 128] on icon "button" at bounding box center [573, 125] width 8 height 8
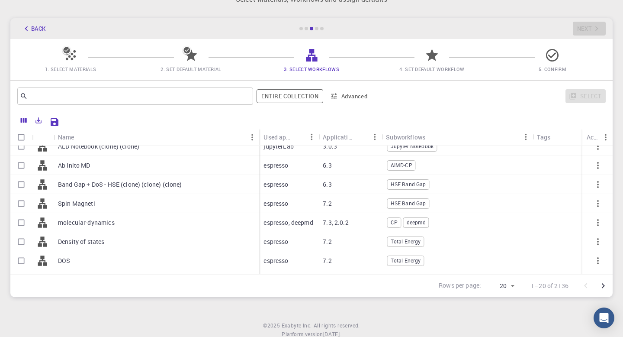
scroll to position [0, 0]
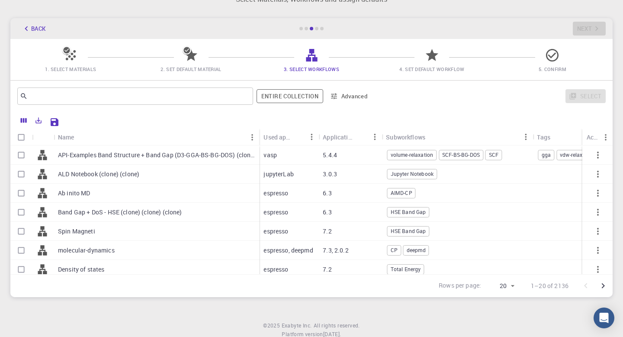
click at [167, 154] on p "API-Examples Band Structure + Band Gap (D3-GGA-BS-BG-DOS) (clone)" at bounding box center [156, 155] width 197 height 9
checkbox input "true"
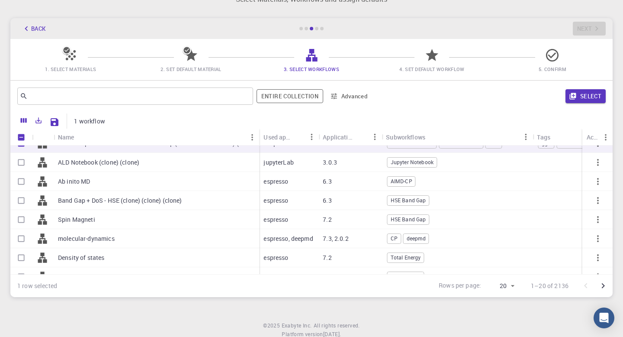
scroll to position [14, 0]
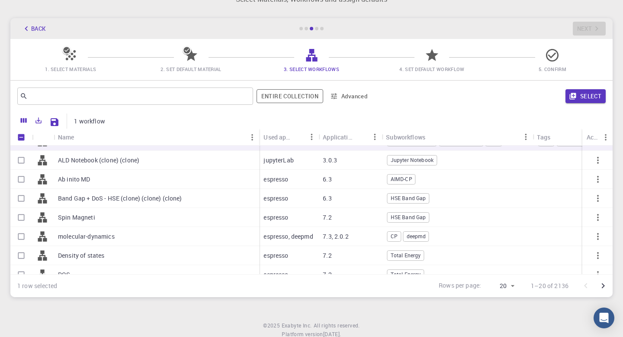
click at [201, 173] on div "Ab inito MD" at bounding box center [156, 179] width 205 height 19
checkbox input "true"
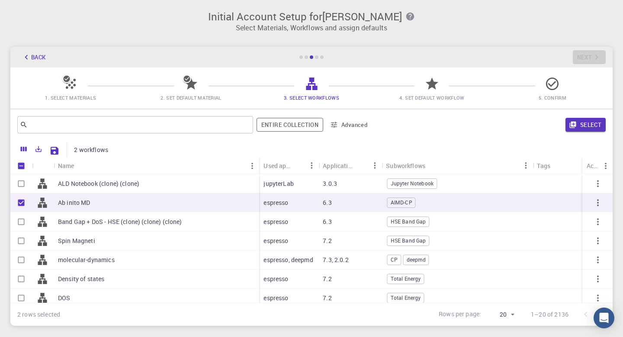
scroll to position [0, 0]
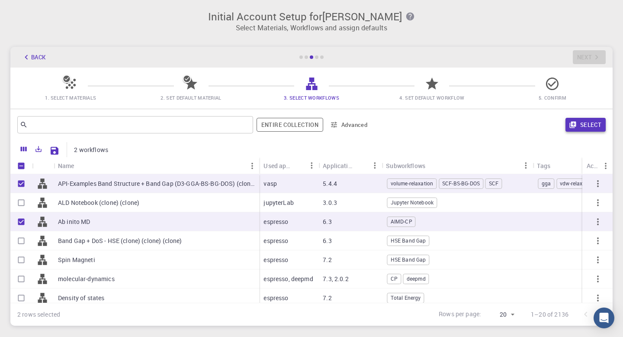
click at [589, 126] on button "Select" at bounding box center [585, 125] width 40 height 14
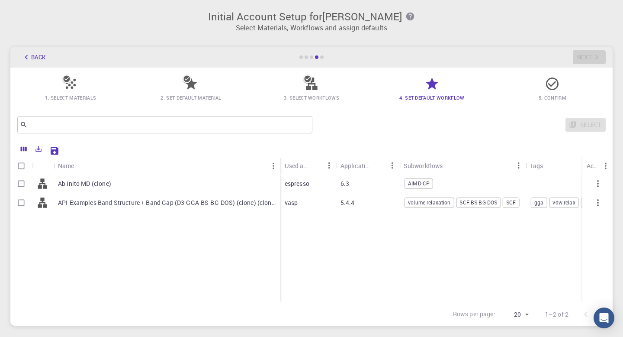
click at [407, 189] on div "AIMD-CP" at bounding box center [419, 183] width 31 height 13
checkbox input "true"
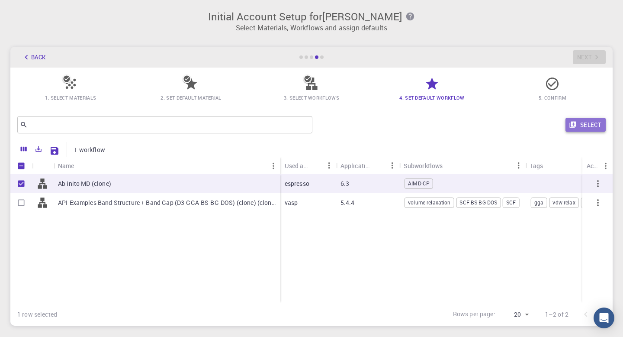
click at [595, 128] on button "Select" at bounding box center [585, 125] width 40 height 14
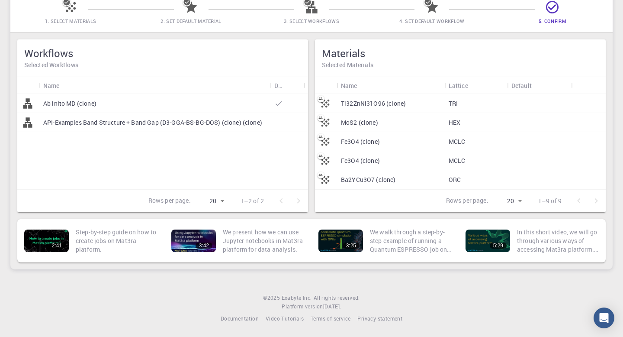
click at [292, 129] on div at bounding box center [287, 122] width 34 height 19
